Goal: Task Accomplishment & Management: Complete application form

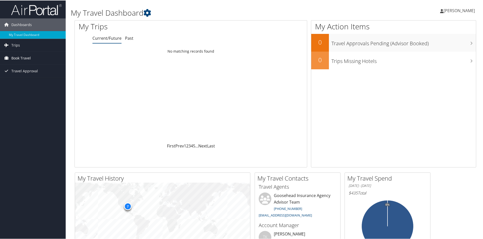
click at [12, 59] on span "Book Travel" at bounding box center [20, 57] width 19 height 13
click at [20, 69] on link "Agent Booking Request" at bounding box center [33, 68] width 66 height 8
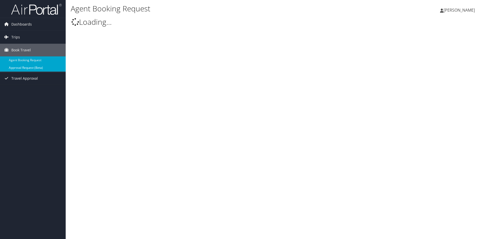
type input "[PERSON_NAME]"
select select "[EMAIL_ADDRESS][DOMAIN_NAME]"
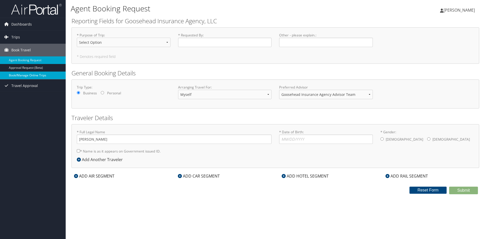
click at [20, 73] on link "Book/Manage Online Trips" at bounding box center [33, 75] width 66 height 8
